Goal: Check status: Check status

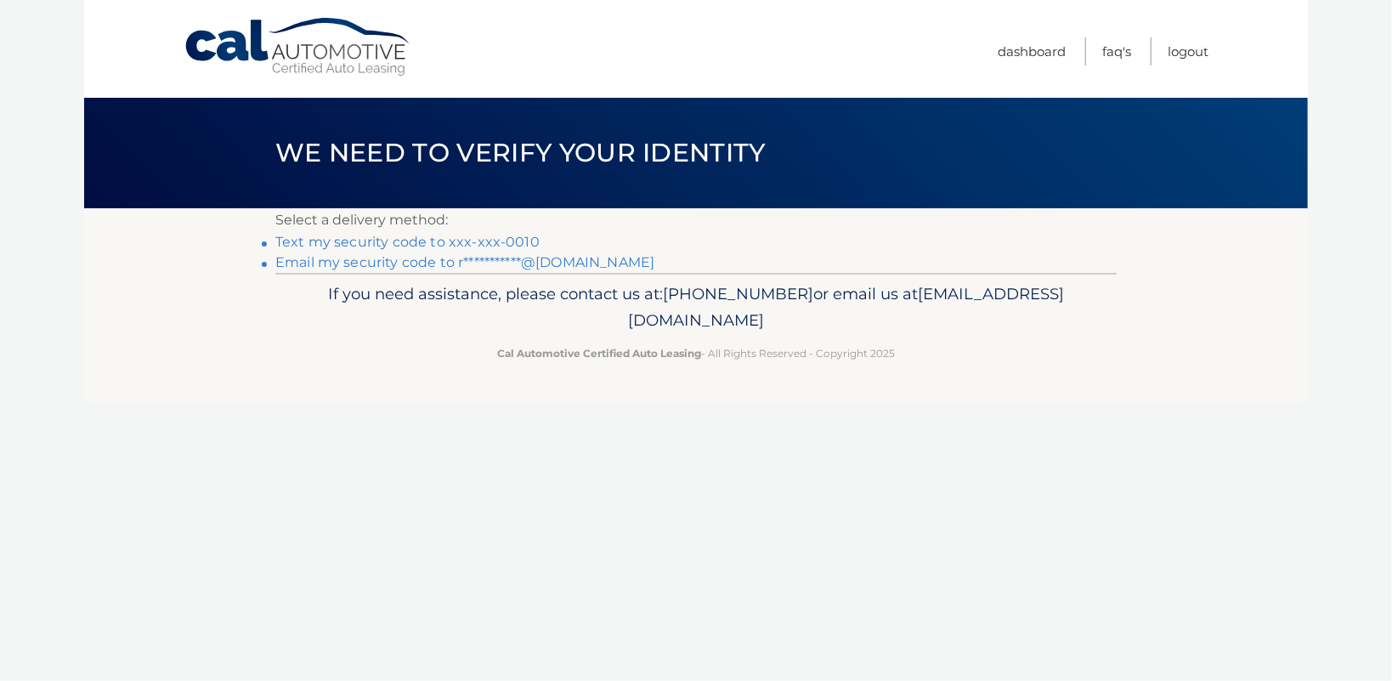
click at [540, 245] on link "Text my security code to xxx-xxx-0010" at bounding box center [407, 242] width 264 height 16
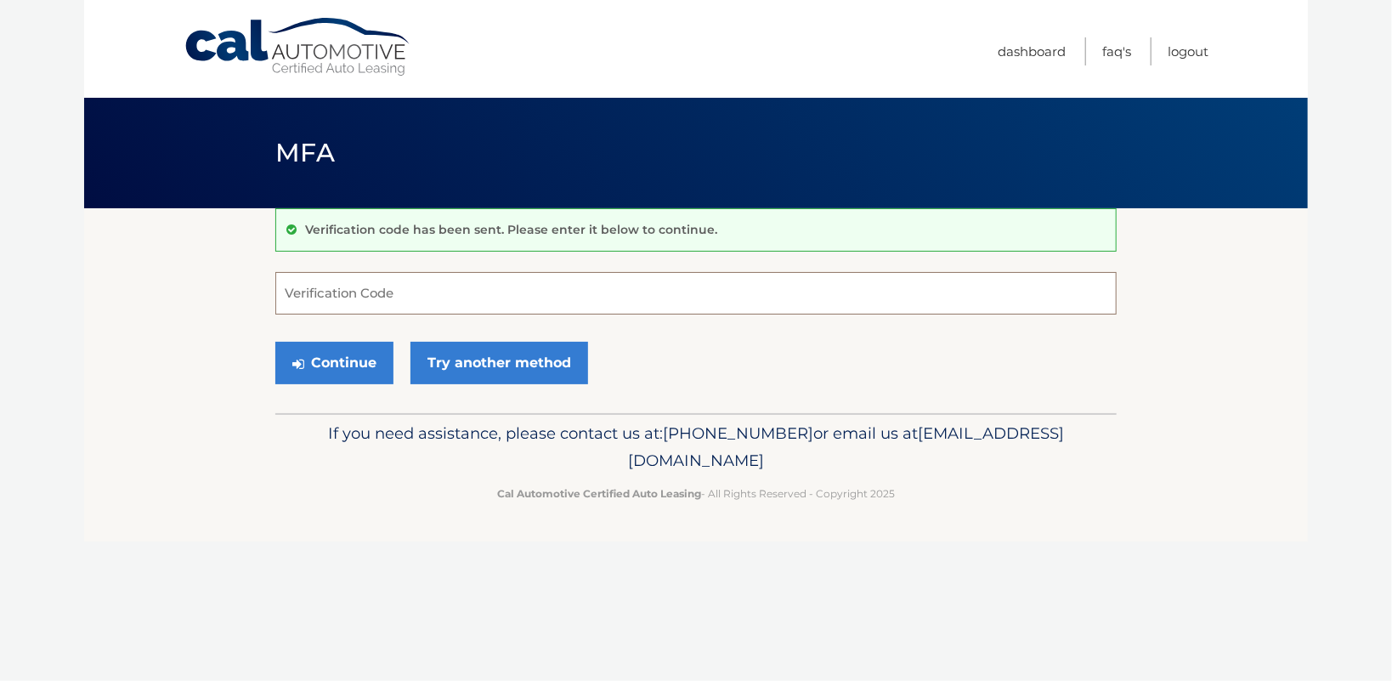
click at [462, 301] on input "Verification Code" at bounding box center [695, 293] width 841 height 42
type input "926824"
click at [381, 371] on button "Continue" at bounding box center [334, 363] width 118 height 42
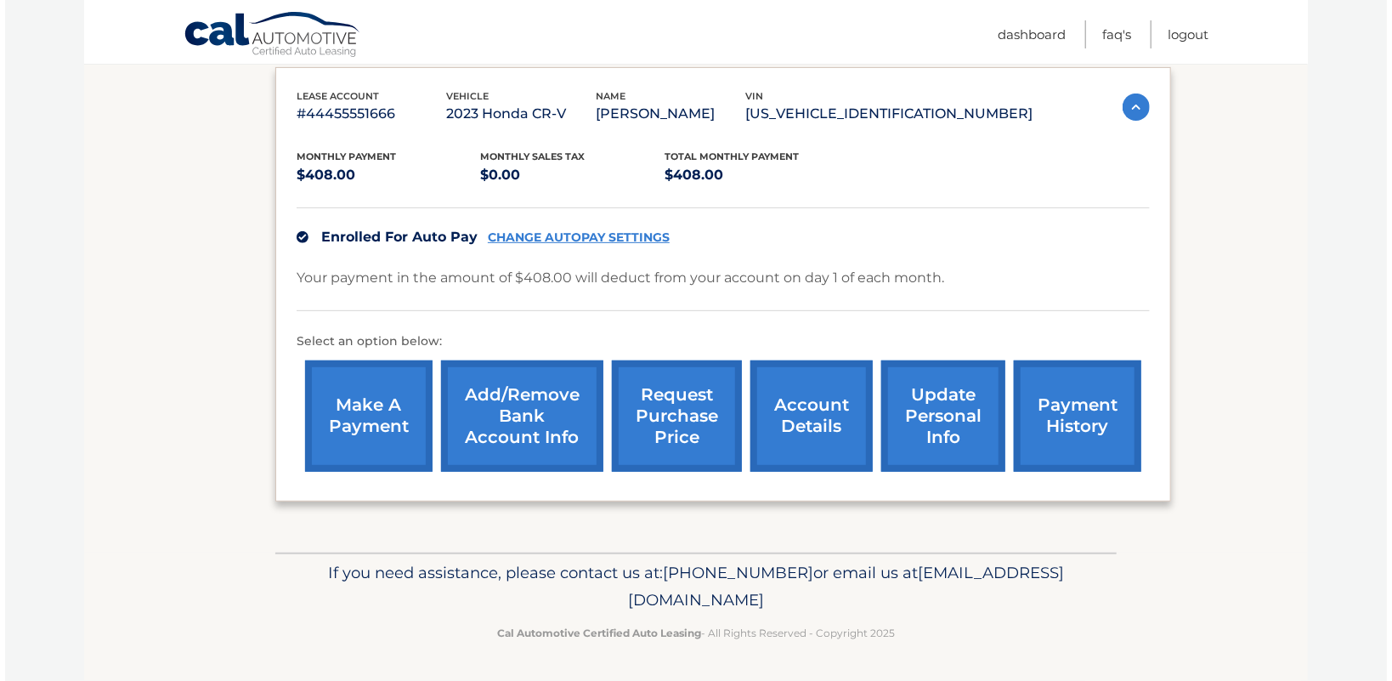
scroll to position [292, 0]
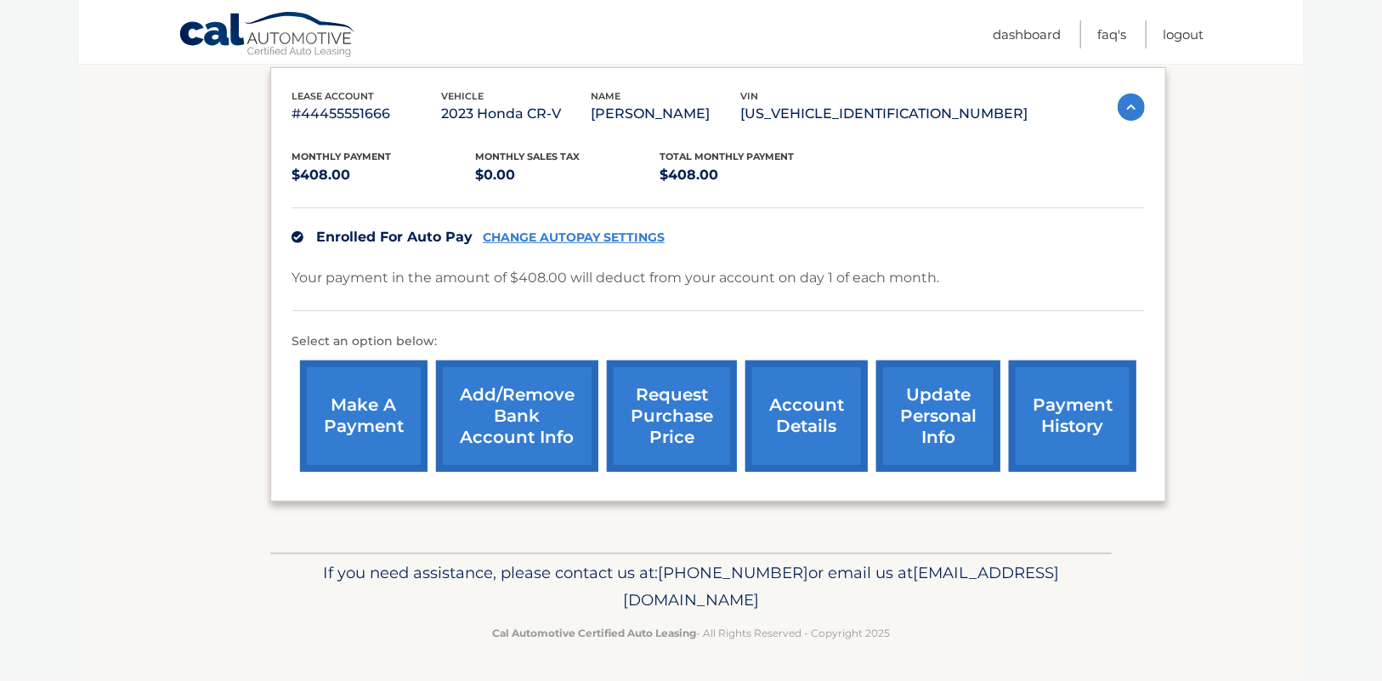
click at [674, 416] on link "request purchase price" at bounding box center [672, 415] width 130 height 111
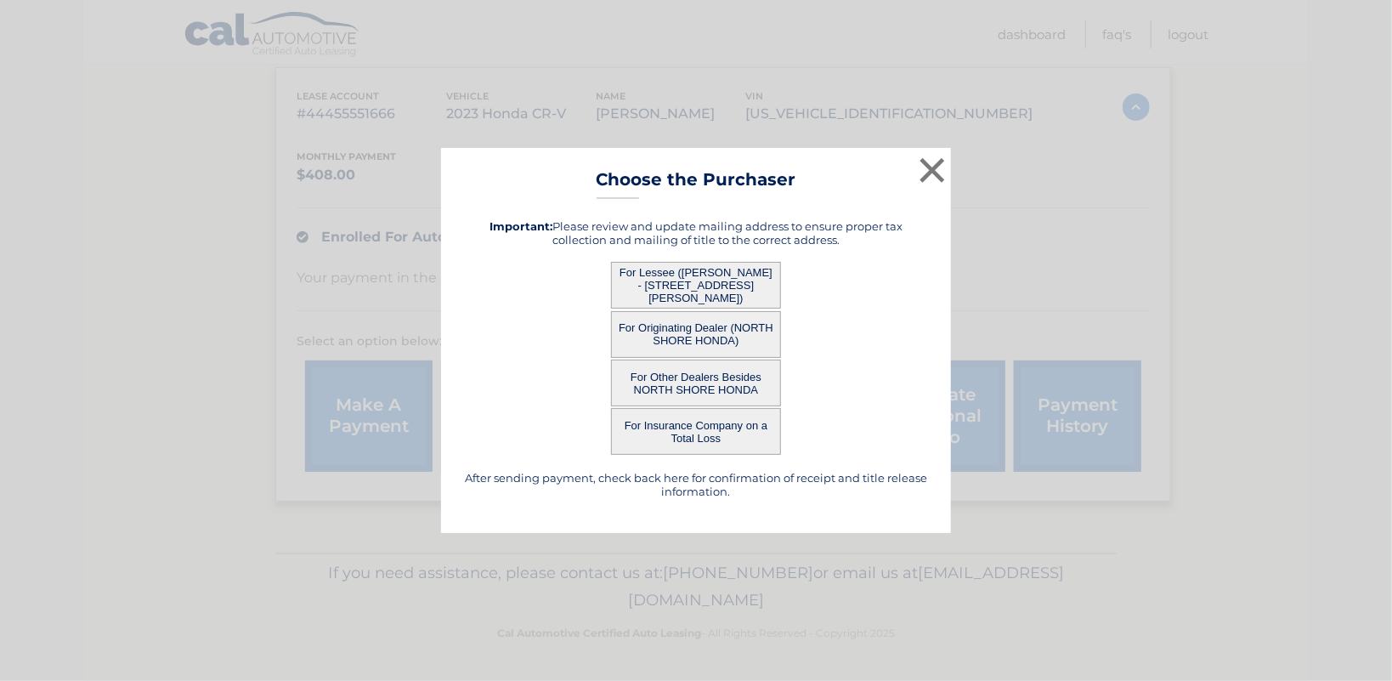
click at [688, 386] on button "For Other Dealers Besides NORTH SHORE HONDA" at bounding box center [696, 382] width 170 height 47
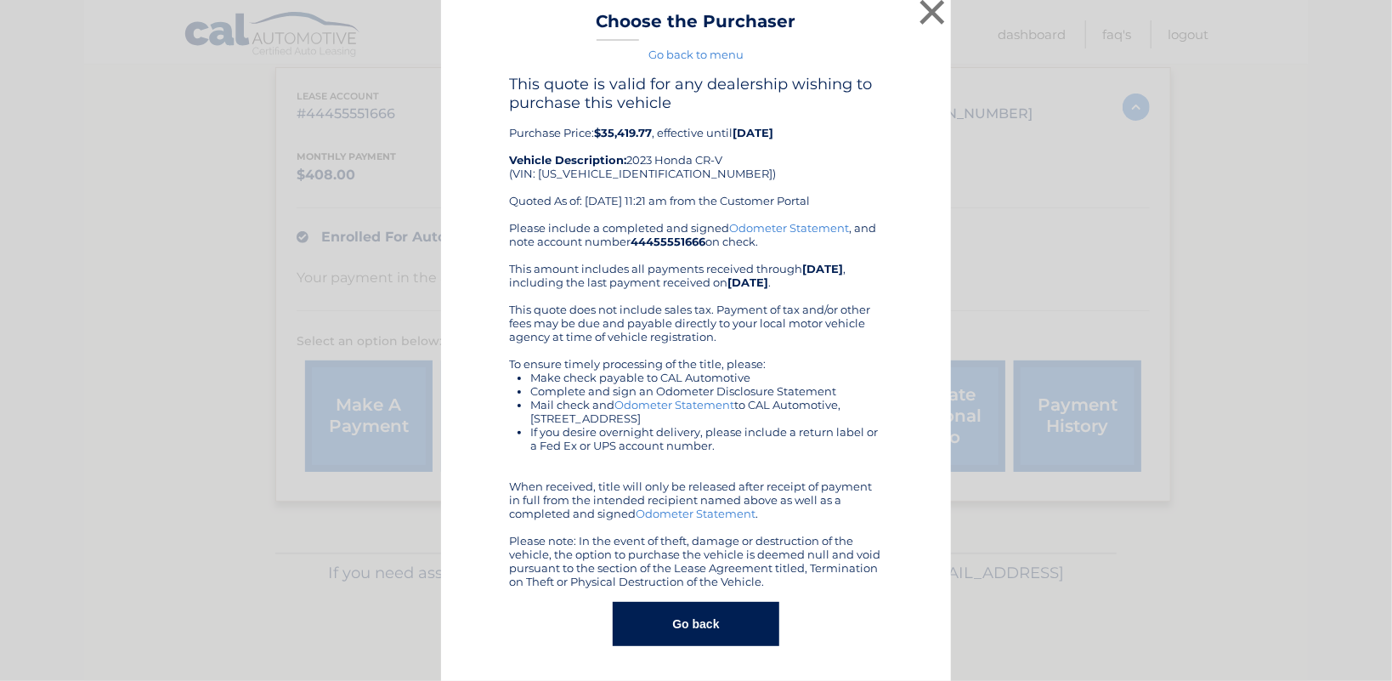
scroll to position [0, 0]
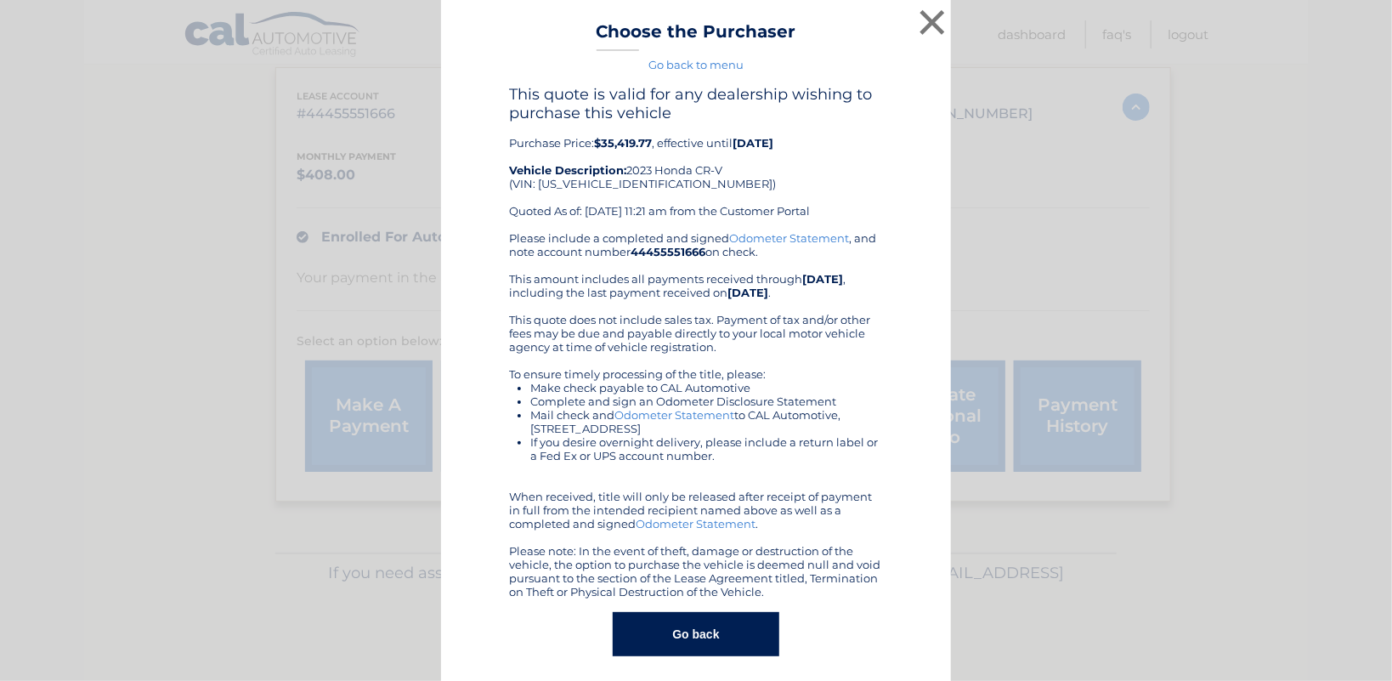
click at [703, 70] on link "Go back to menu" at bounding box center [695, 65] width 95 height 14
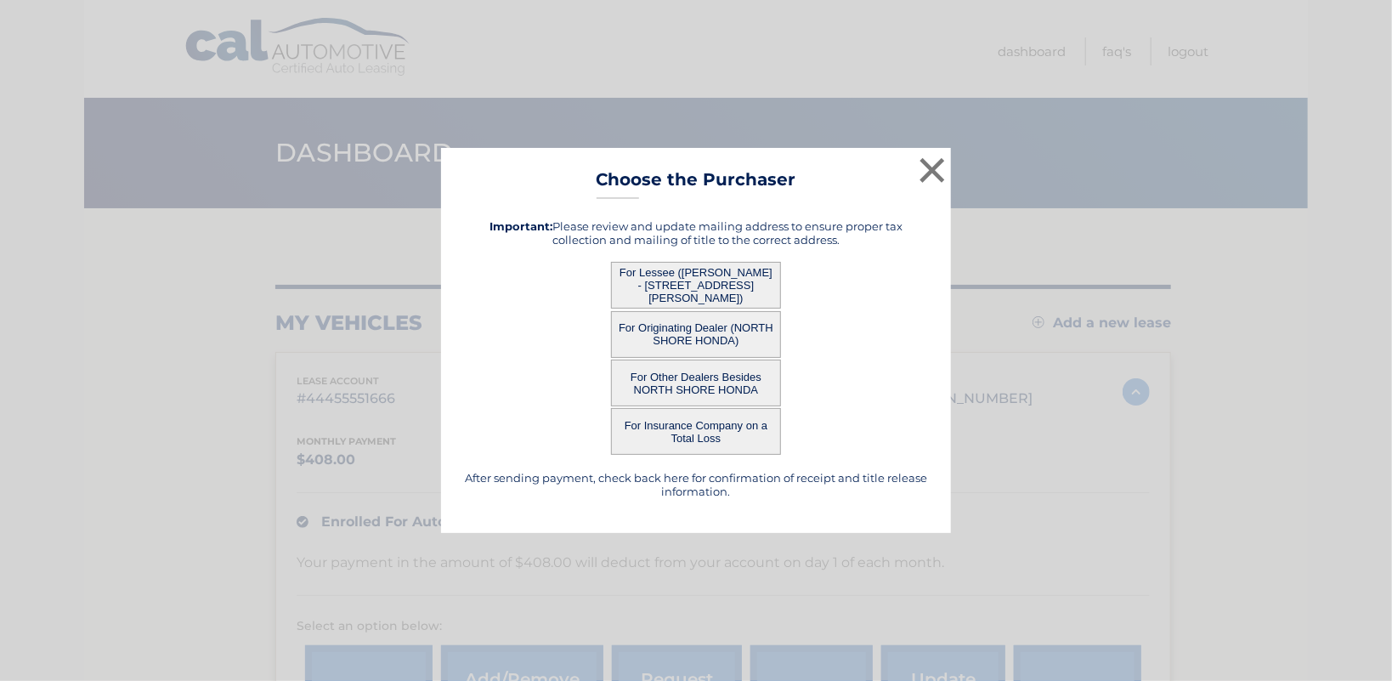
click at [703, 338] on button "For Originating Dealer (NORTH SHORE HONDA)" at bounding box center [696, 334] width 170 height 47
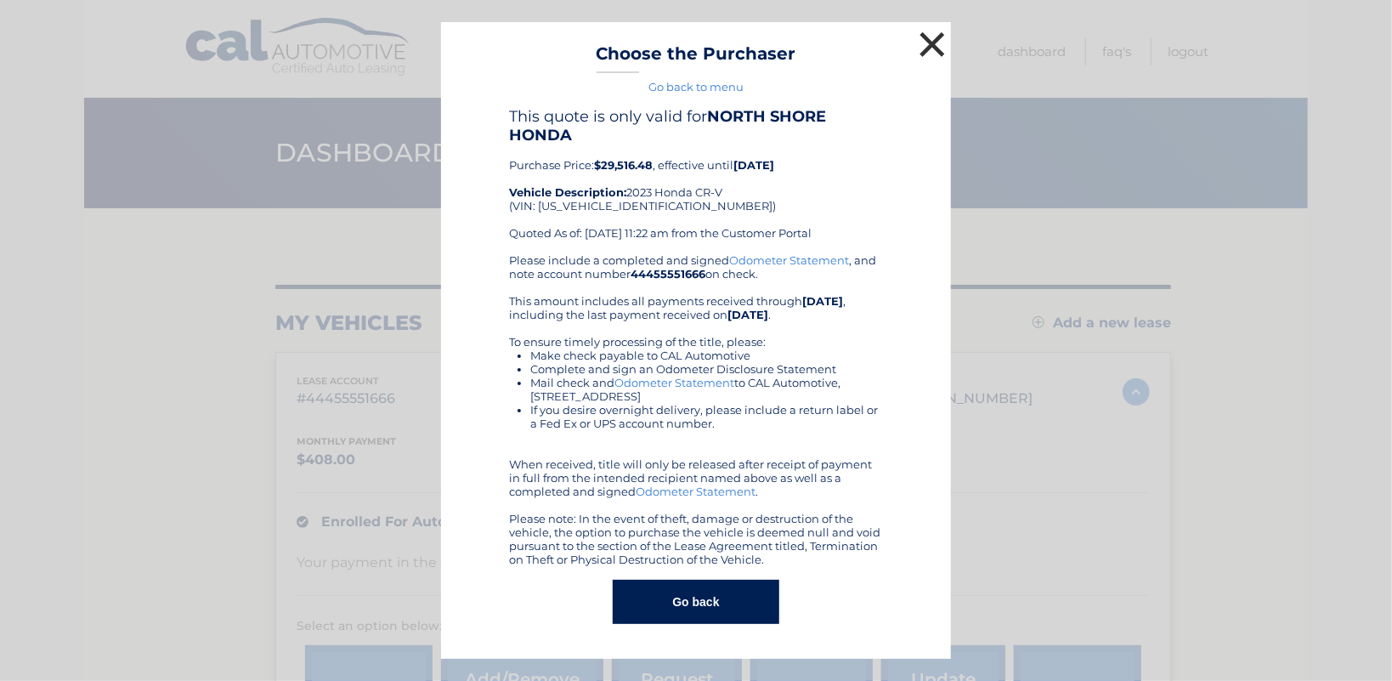
click at [931, 37] on button "×" at bounding box center [932, 44] width 34 height 34
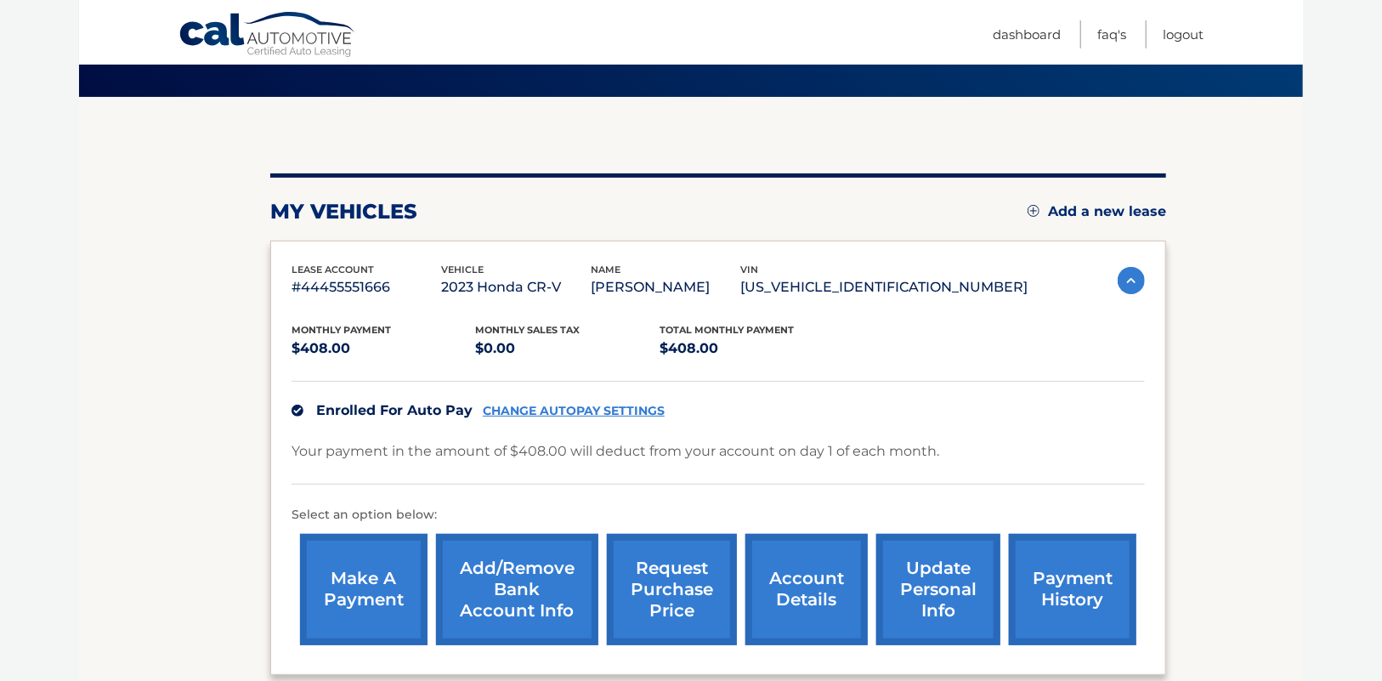
scroll to position [66, 0]
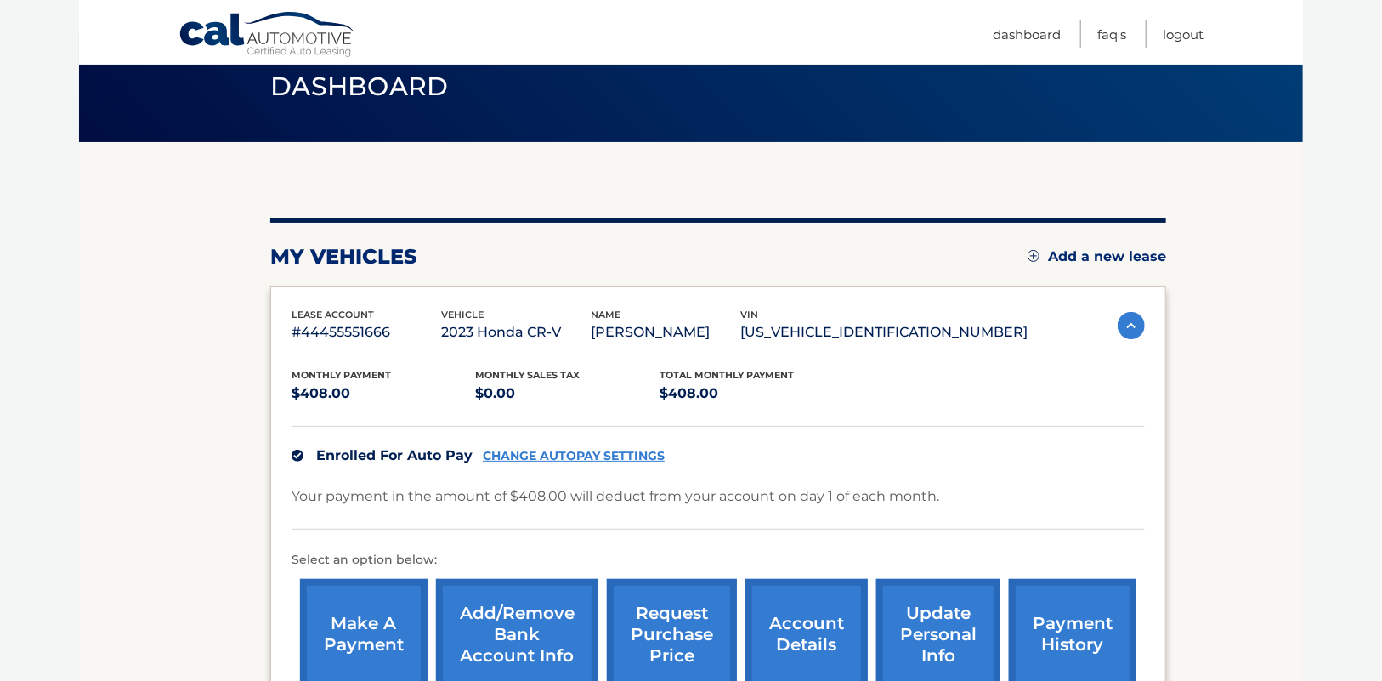
click at [795, 626] on link "account details" at bounding box center [806, 634] width 122 height 111
